Goal: Task Accomplishment & Management: Use online tool/utility

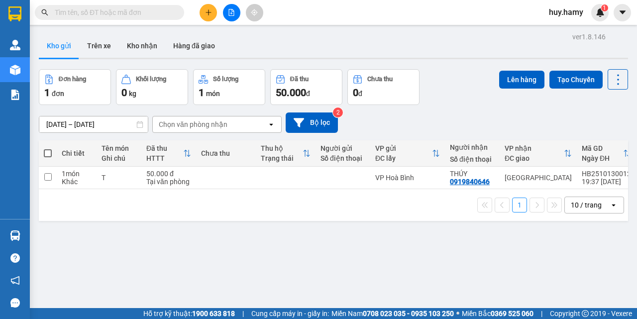
click at [46, 154] on span at bounding box center [48, 153] width 8 height 8
click at [48, 148] on input "checkbox" at bounding box center [48, 148] width 0 height 0
checkbox input "true"
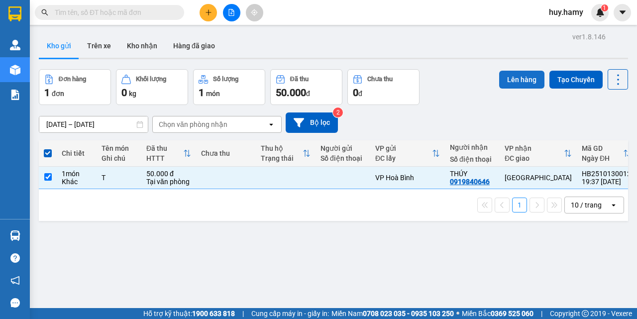
click at [514, 75] on button "Lên hàng" at bounding box center [521, 80] width 45 height 18
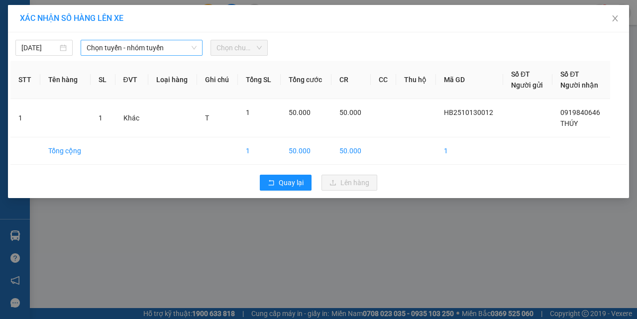
click at [146, 54] on span "Chọn tuyến - nhóm tuyến" at bounding box center [142, 47] width 110 height 15
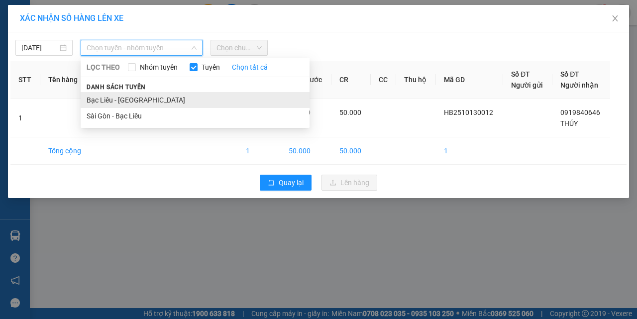
click at [134, 95] on li "Bạc Liêu - [GEOGRAPHIC_DATA]" at bounding box center [195, 100] width 229 height 16
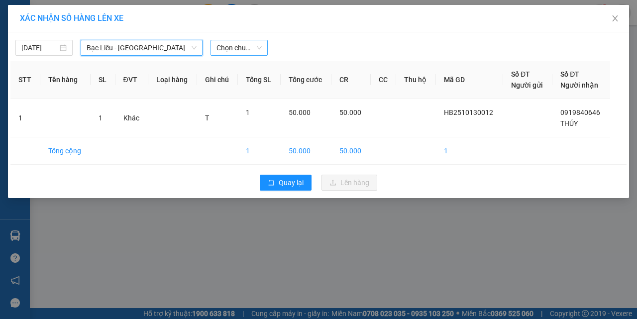
click at [238, 43] on span "Chọn chuyến" at bounding box center [239, 47] width 45 height 15
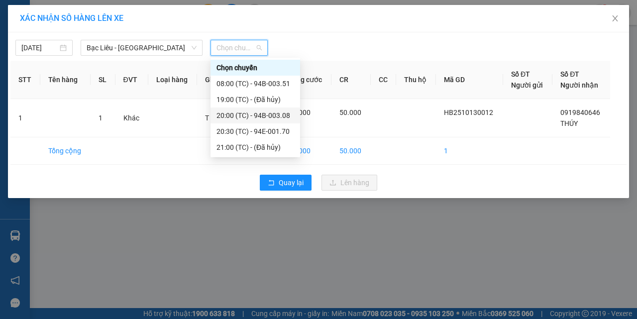
click at [285, 118] on div "20:00 (TC) - 94B-003.08" at bounding box center [256, 115] width 78 height 11
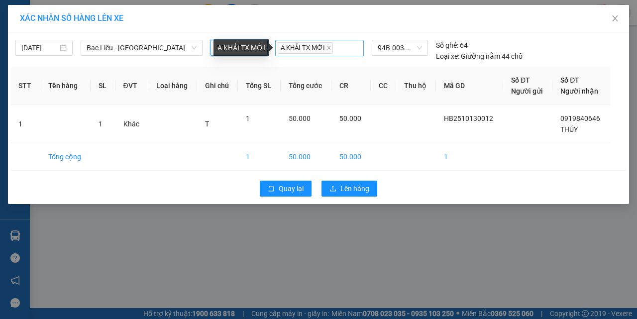
click at [318, 45] on span "A KHẢI TX MỚI" at bounding box center [305, 47] width 55 height 11
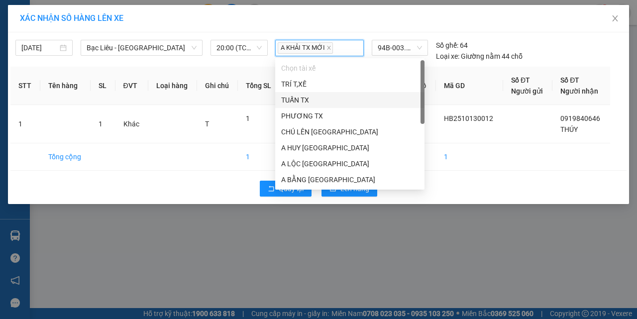
click at [248, 65] on div "[DATE] Bạc Liêu - [GEOGRAPHIC_DATA] LỌC THEO Nhóm tuyến Tuyến Chọn tất cả Danh …" at bounding box center [318, 118] width 621 height 172
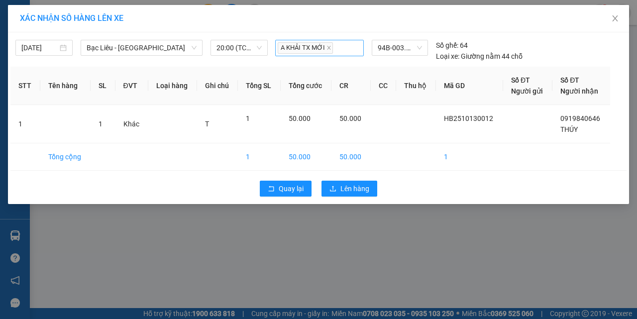
click at [303, 46] on span "A KHẢI TX MỚI" at bounding box center [305, 47] width 55 height 11
click at [329, 48] on icon "close" at bounding box center [329, 47] width 5 height 5
click at [329, 48] on div at bounding box center [320, 48] width 84 height 12
click at [183, 67] on th "Loại hàng" at bounding box center [172, 86] width 49 height 38
click at [238, 51] on span "20:00 (TC) - 94B-003.08" at bounding box center [239, 47] width 45 height 15
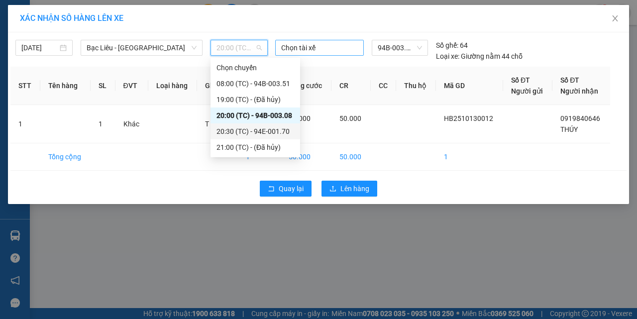
click at [237, 125] on div "20:30 (TC) - 94E-001.70" at bounding box center [256, 131] width 90 height 16
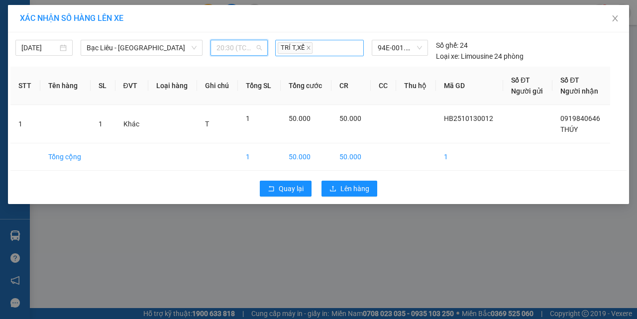
click at [262, 49] on div "20:30 (TC) - 94E-001.70" at bounding box center [239, 48] width 57 height 16
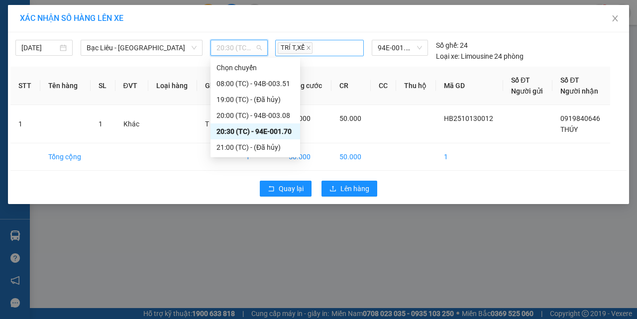
click at [270, 130] on div "20:30 (TC) - 94E-001.70" at bounding box center [256, 131] width 78 height 11
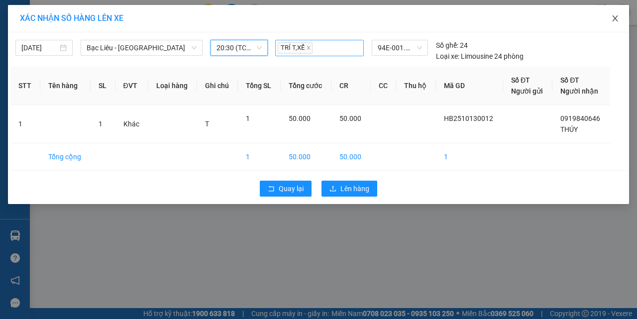
click at [618, 19] on icon "close" at bounding box center [615, 18] width 8 height 8
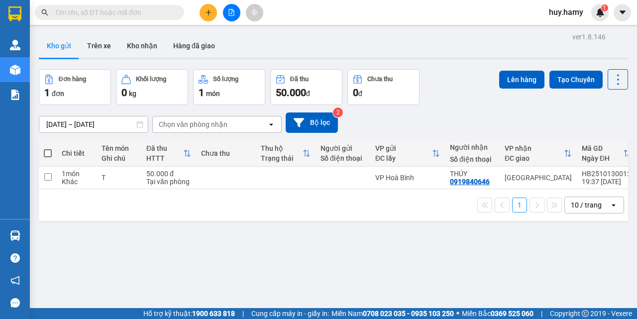
click at [47, 150] on span at bounding box center [48, 153] width 8 height 8
click at [48, 148] on input "checkbox" at bounding box center [48, 148] width 0 height 0
checkbox input "true"
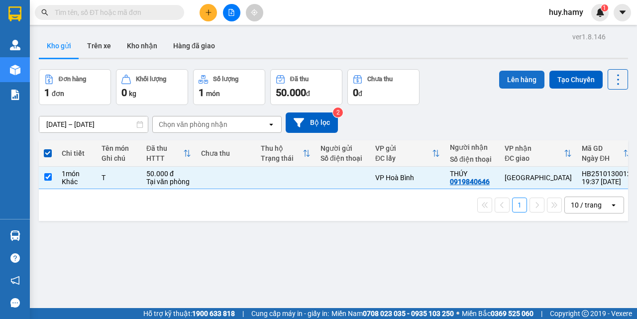
click at [510, 82] on button "Lên hàng" at bounding box center [521, 80] width 45 height 18
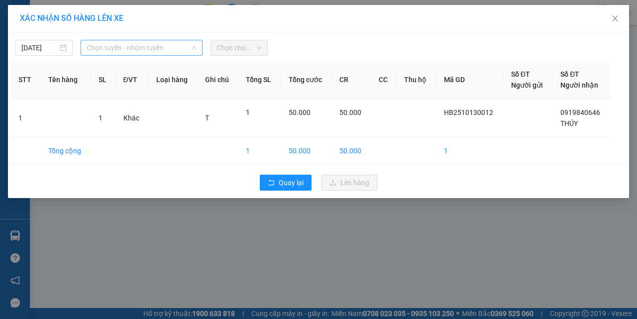
click at [173, 50] on span "Chọn tuyến - nhóm tuyến" at bounding box center [142, 47] width 110 height 15
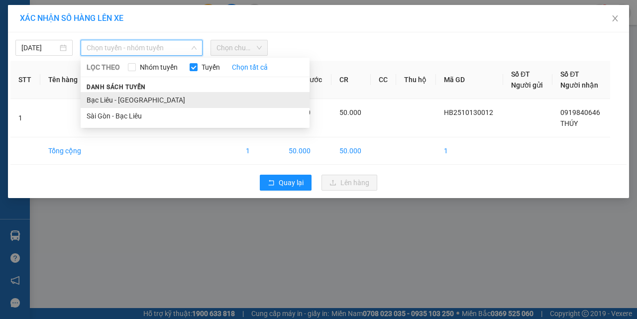
click at [133, 97] on li "Bạc Liêu - [GEOGRAPHIC_DATA]" at bounding box center [195, 100] width 229 height 16
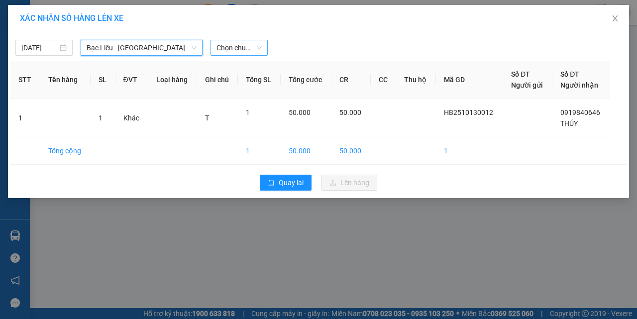
click at [220, 50] on span "Chọn chuyến" at bounding box center [239, 47] width 45 height 15
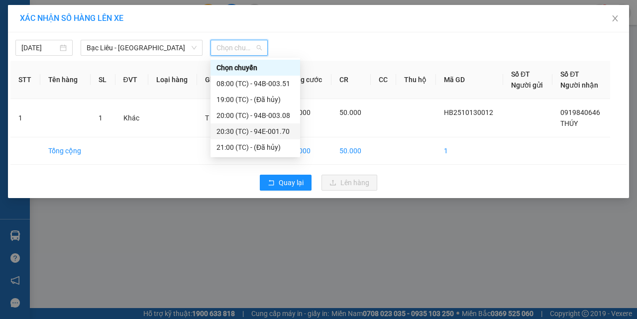
click at [261, 134] on div "20:30 (TC) - 94E-001.70" at bounding box center [256, 131] width 78 height 11
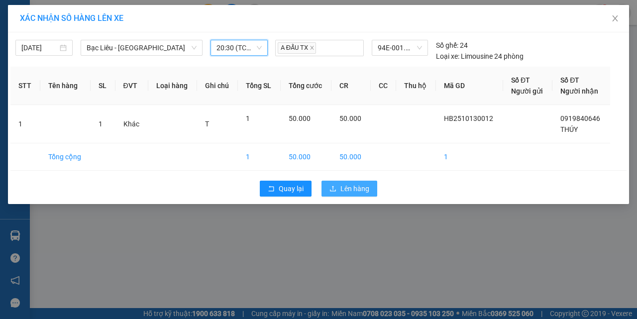
click at [340, 190] on button "Lên hàng" at bounding box center [350, 189] width 56 height 16
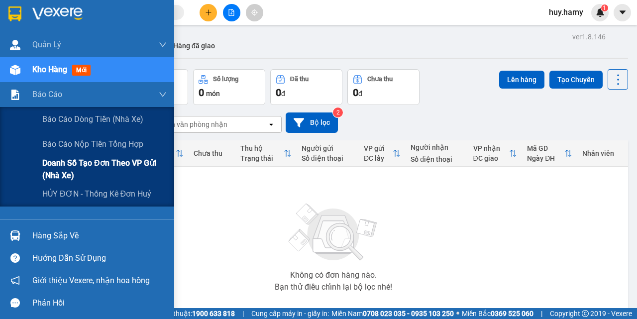
click at [85, 163] on span "Doanh số tạo đơn theo VP gửi (nhà xe)" at bounding box center [104, 169] width 124 height 25
